Goal: Check status

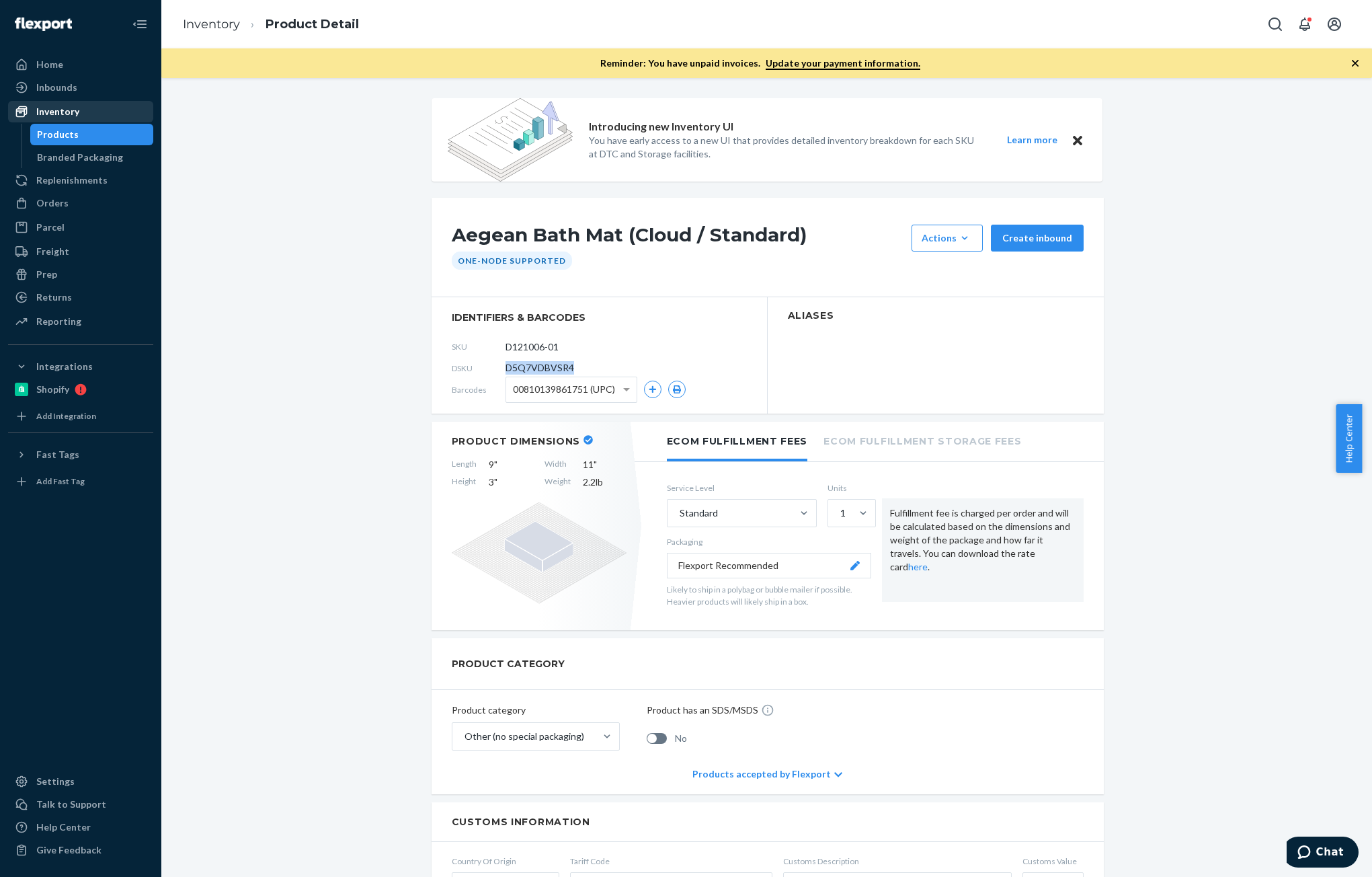
drag, startPoint x: 0, startPoint y: 0, endPoint x: 61, endPoint y: 111, distance: 126.7
click at [61, 111] on div "Inventory" at bounding box center [57, 112] width 43 height 13
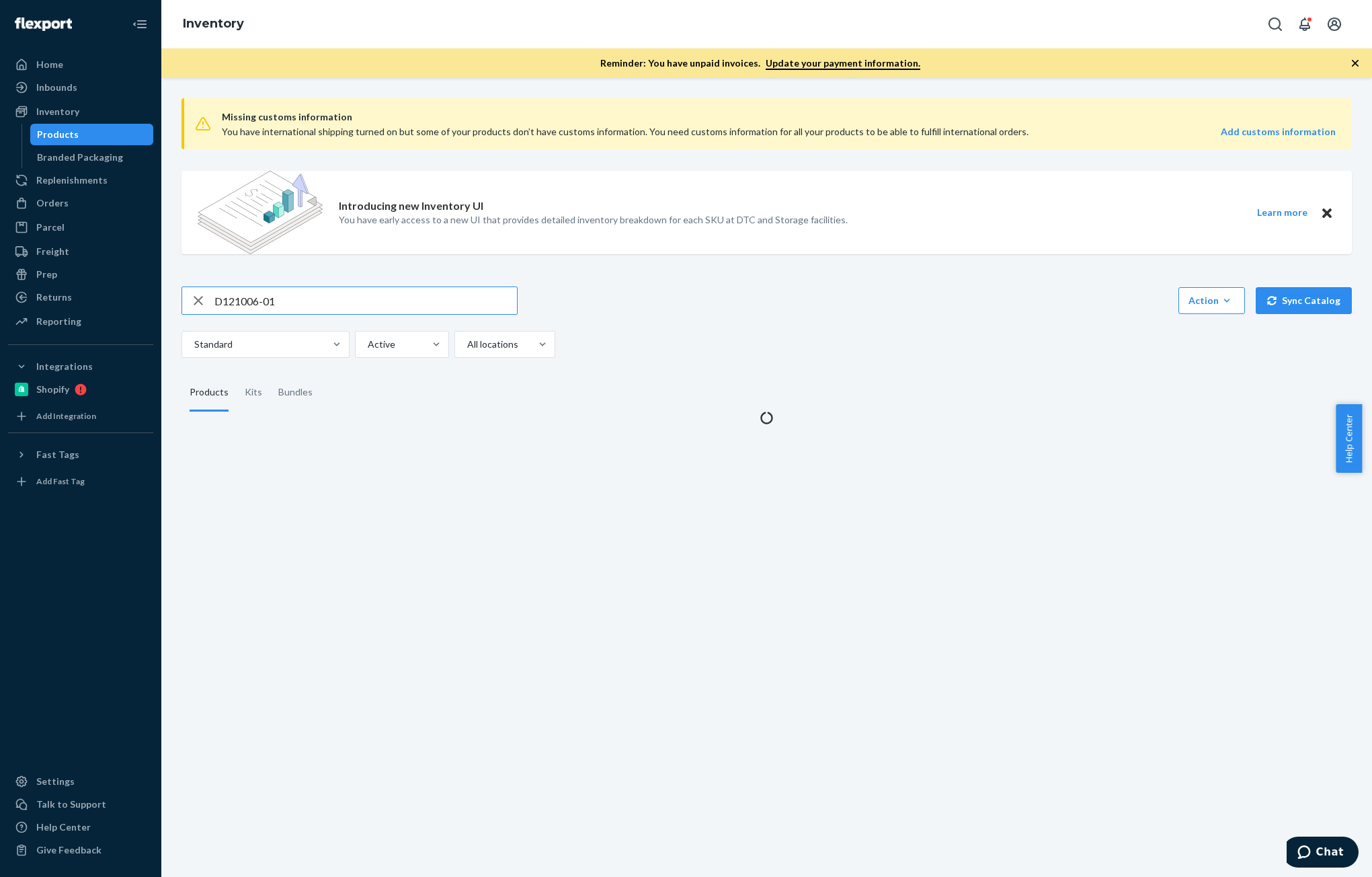
click at [319, 282] on div "Missing customs information You have international shipping turned on but some …" at bounding box center [766, 256] width 1191 height 337
click at [315, 305] on input "D121006-01" at bounding box center [366, 301] width 303 height 27
paste input "B86003-16"
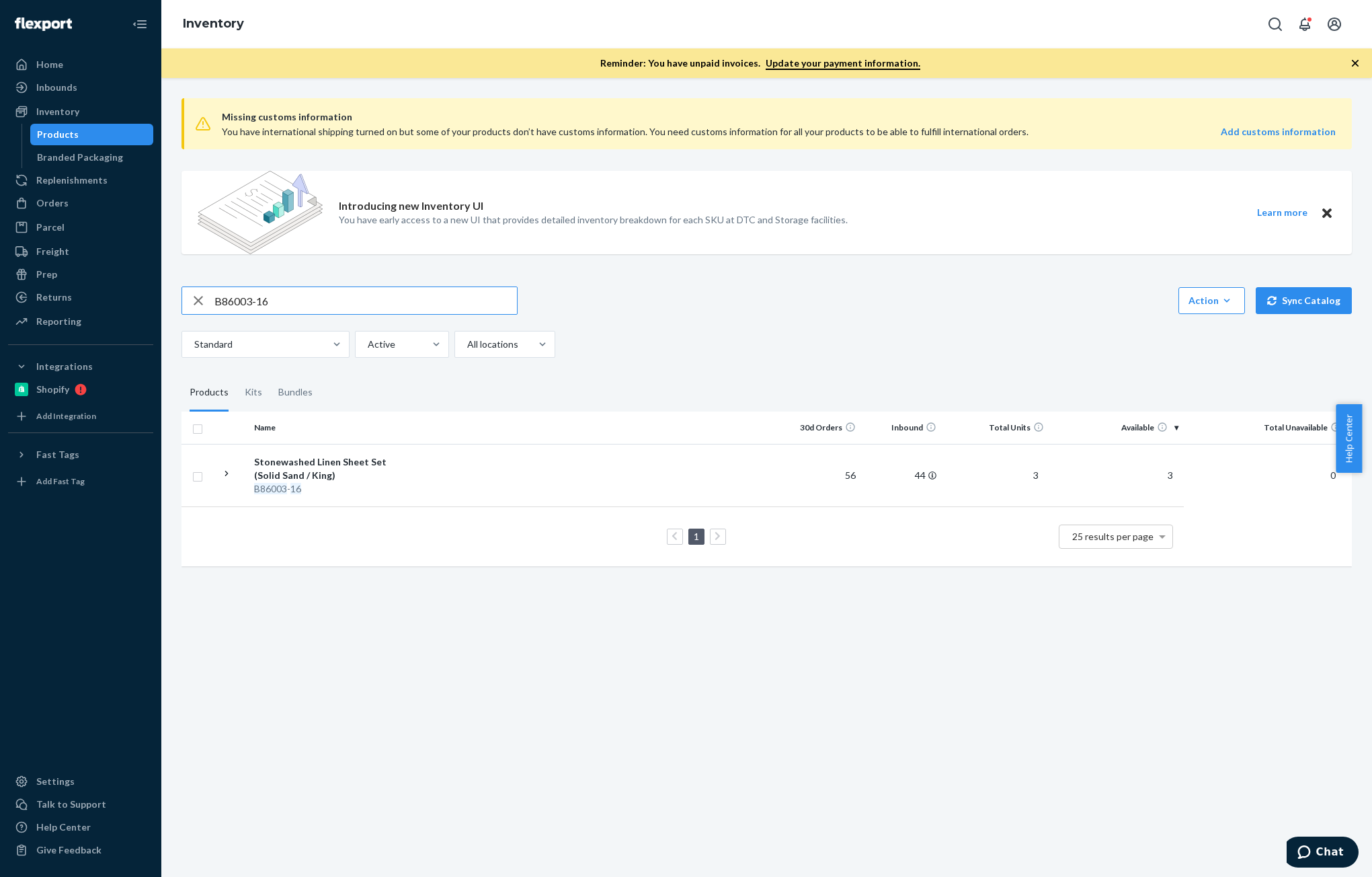
drag, startPoint x: 282, startPoint y: 304, endPoint x: 162, endPoint y: 293, distance: 120.5
click at [162, 293] on div "Missing customs information You have international shipping turned on but some …" at bounding box center [766, 477] width 1210 height 799
paste input "8-10"
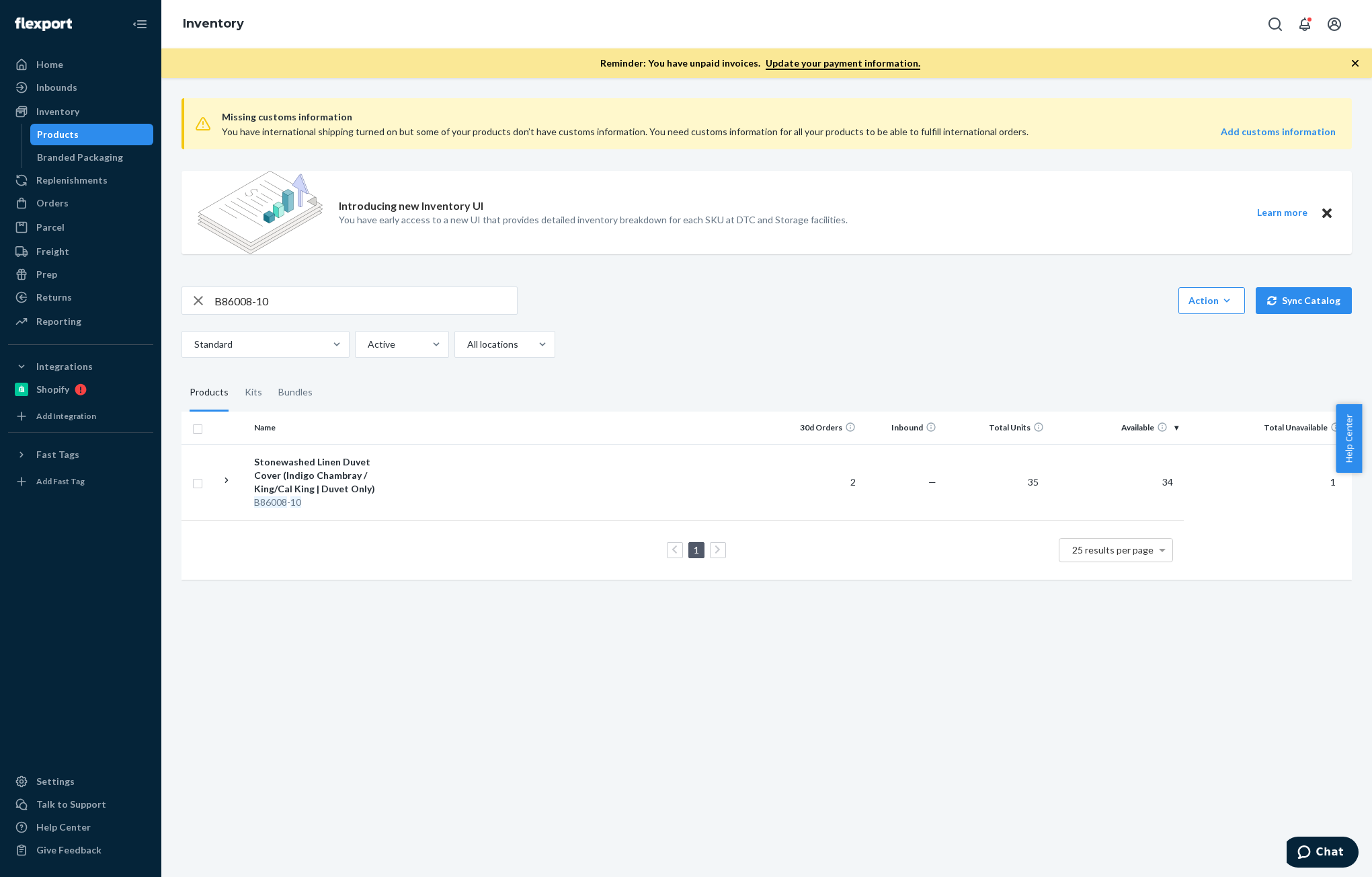
click at [293, 311] on input "B86008-10" at bounding box center [366, 301] width 303 height 27
paste input "13"
type input "B86013-10"
click at [51, 201] on div "Orders" at bounding box center [52, 203] width 32 height 13
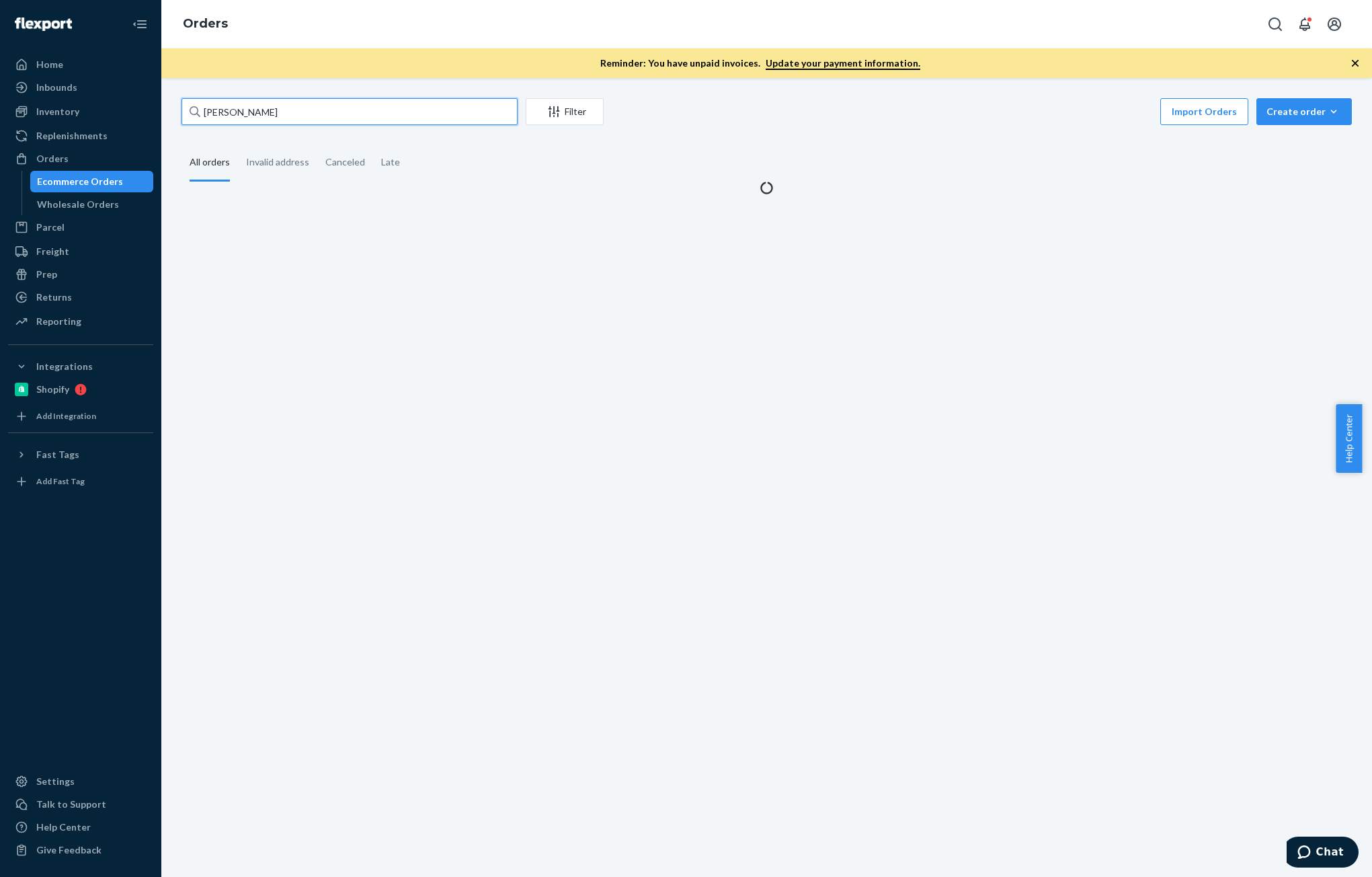
click at [279, 112] on input "[PERSON_NAME]" at bounding box center [349, 112] width 336 height 27
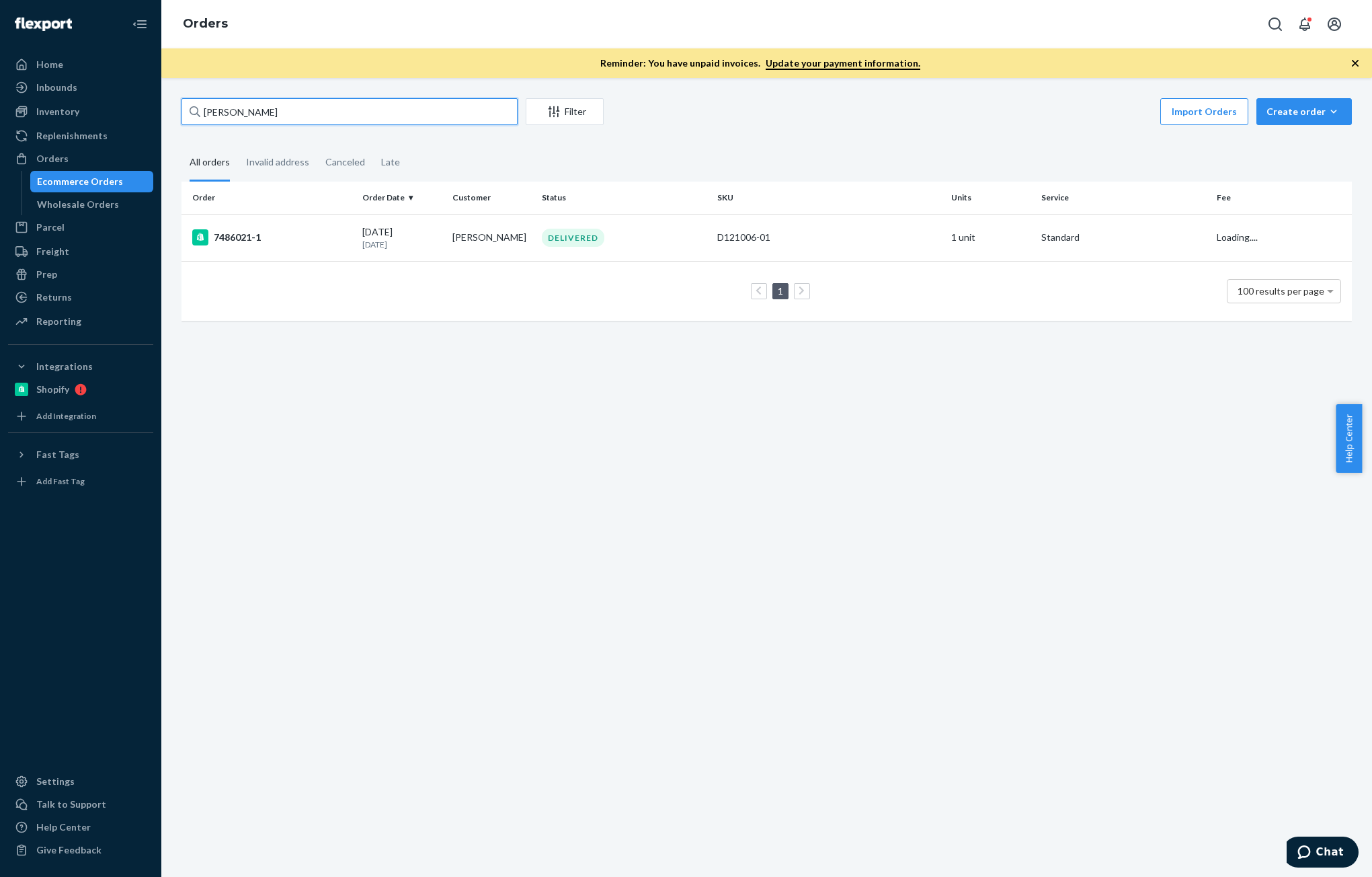
paste input "[PERSON_NAME]"
click at [327, 124] on input "[PERSON_NAME]" at bounding box center [349, 112] width 336 height 27
click at [323, 121] on input "[PERSON_NAME]" at bounding box center [349, 112] width 336 height 27
paste input "137002167"
type input "137002167"
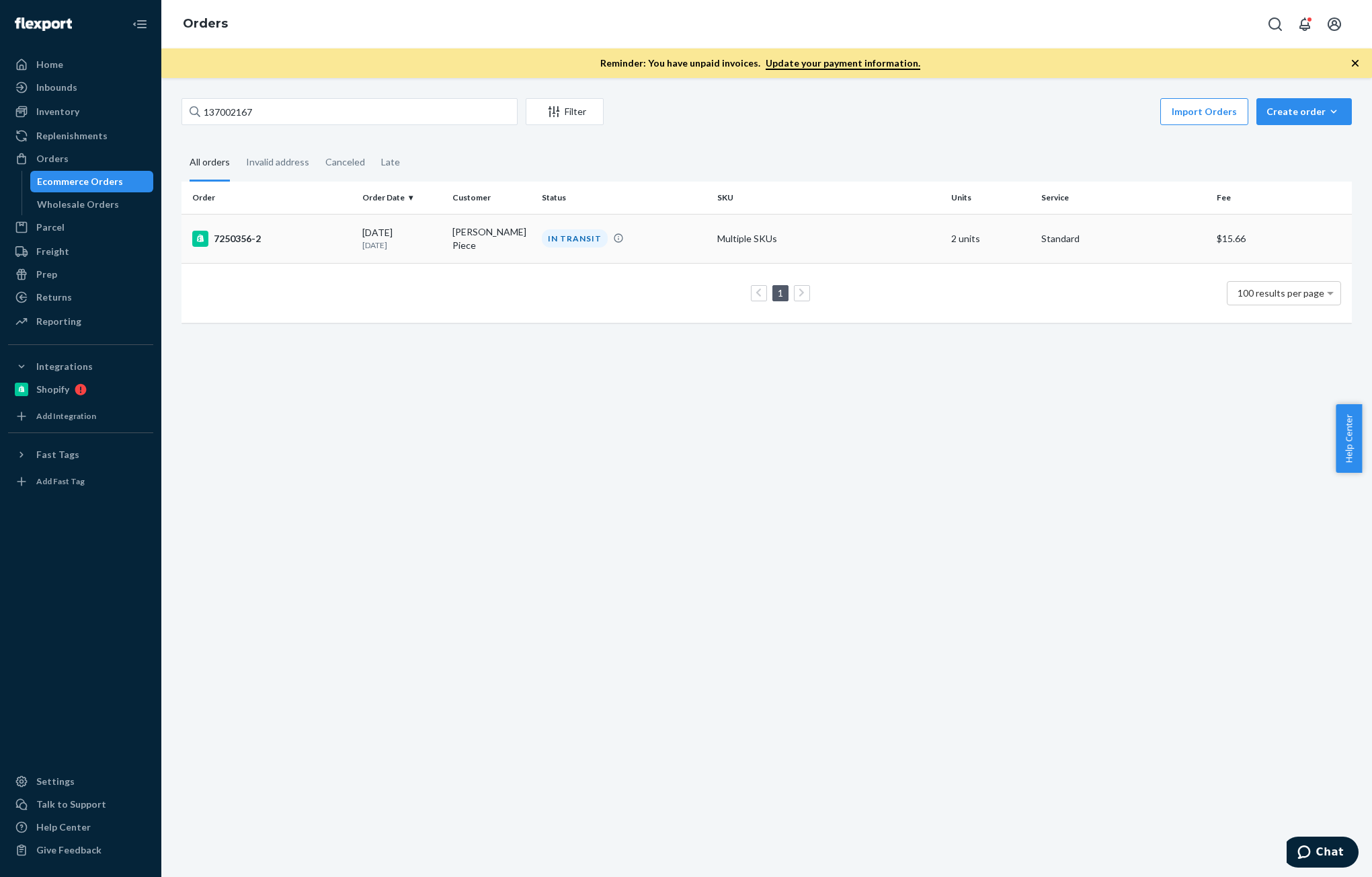
click at [401, 253] on td "[DATE] [DATE]" at bounding box center [402, 239] width 90 height 49
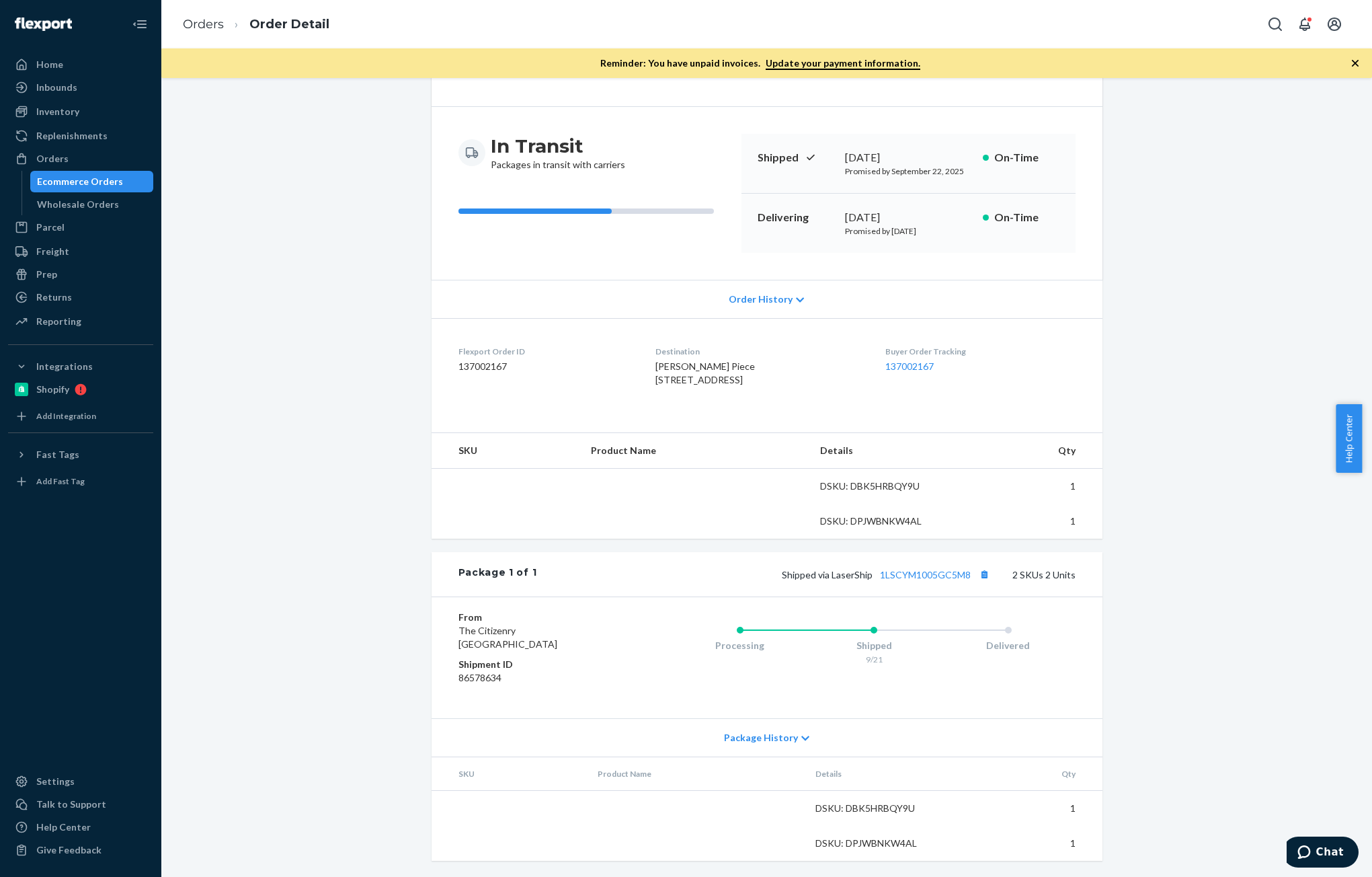
scroll to position [114, 0]
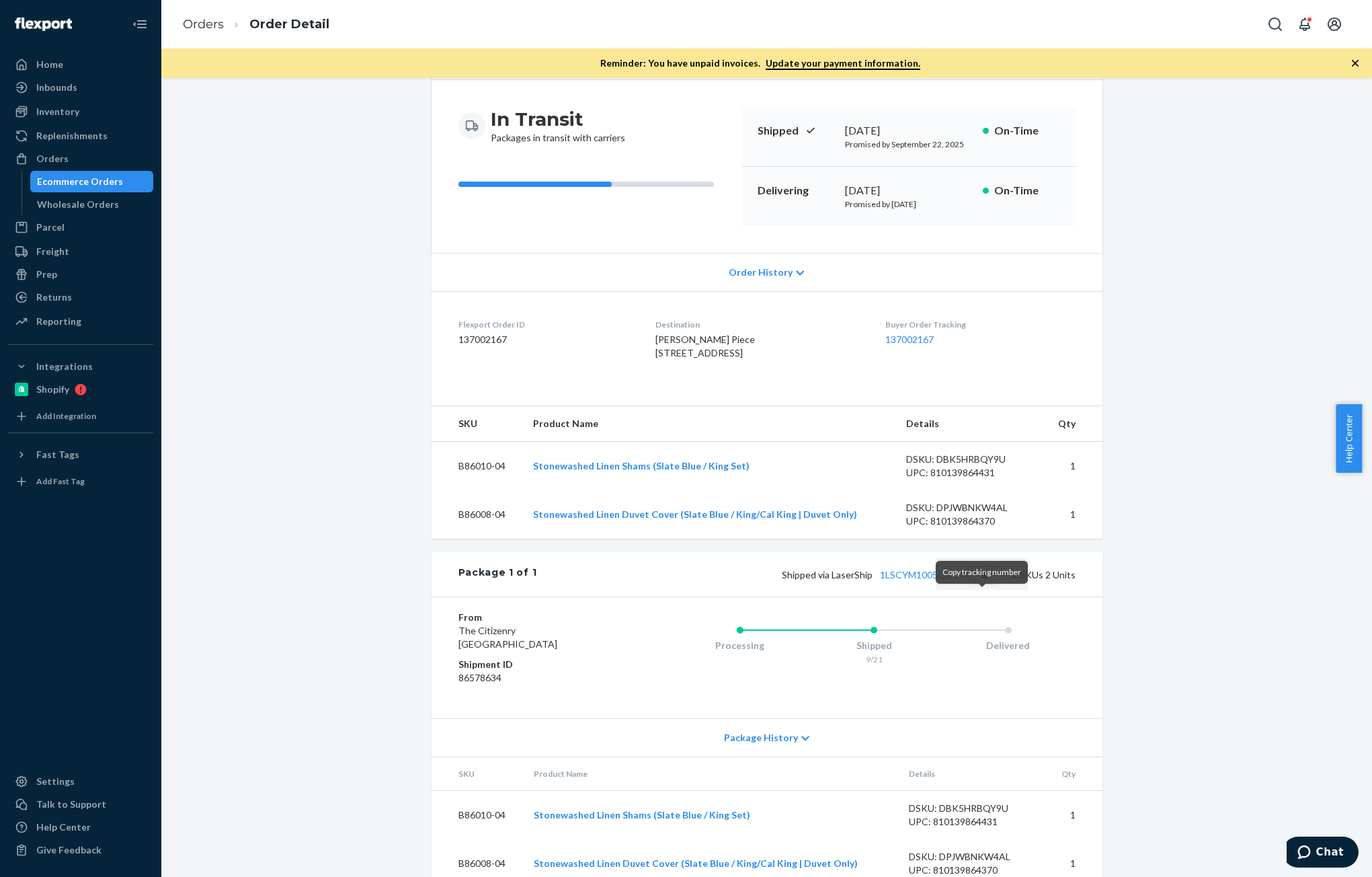
click at [982, 583] on button "Copy tracking number" at bounding box center [985, 574] width 18 height 18
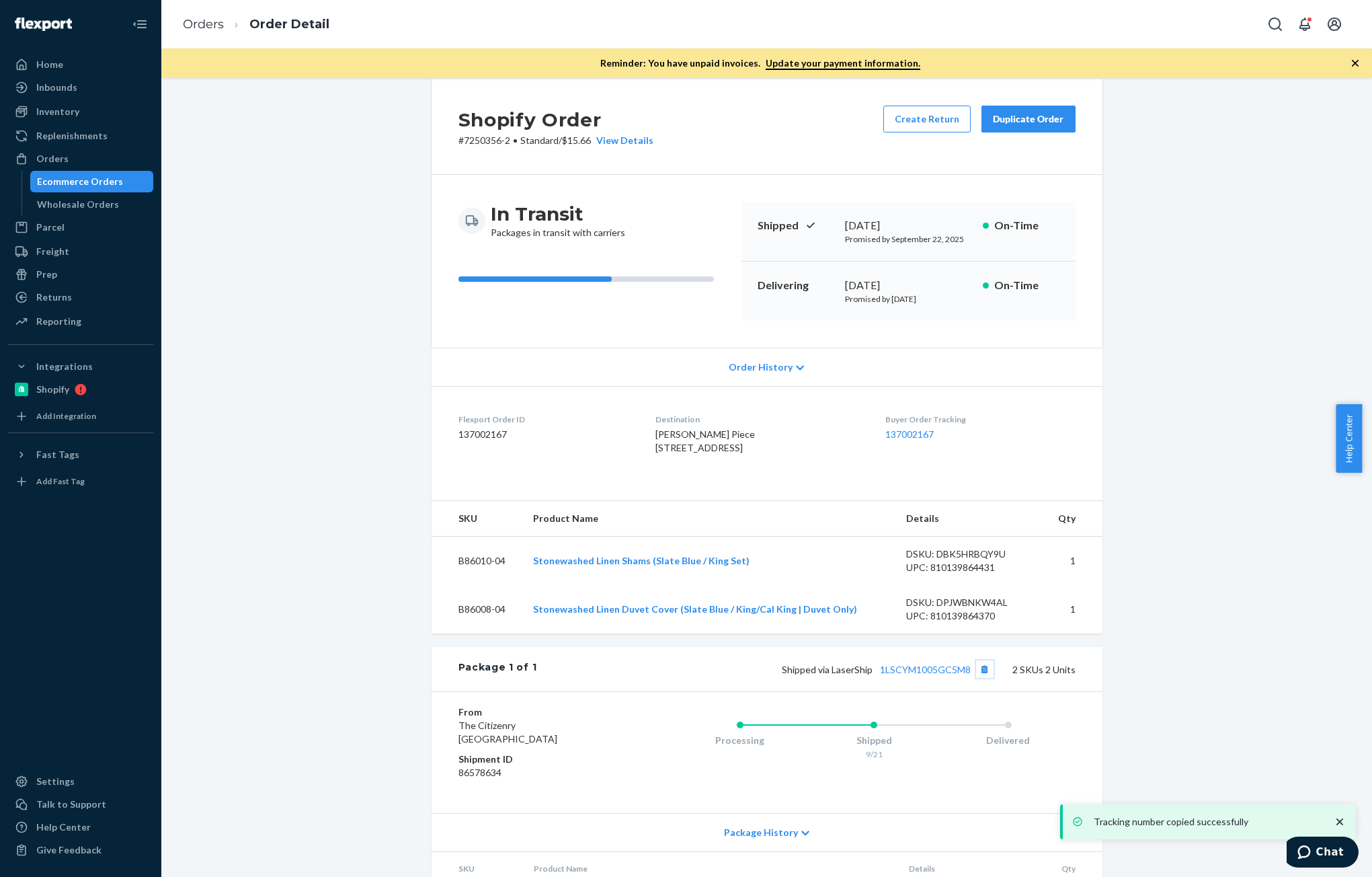
scroll to position [0, 0]
